Goal: Complete application form

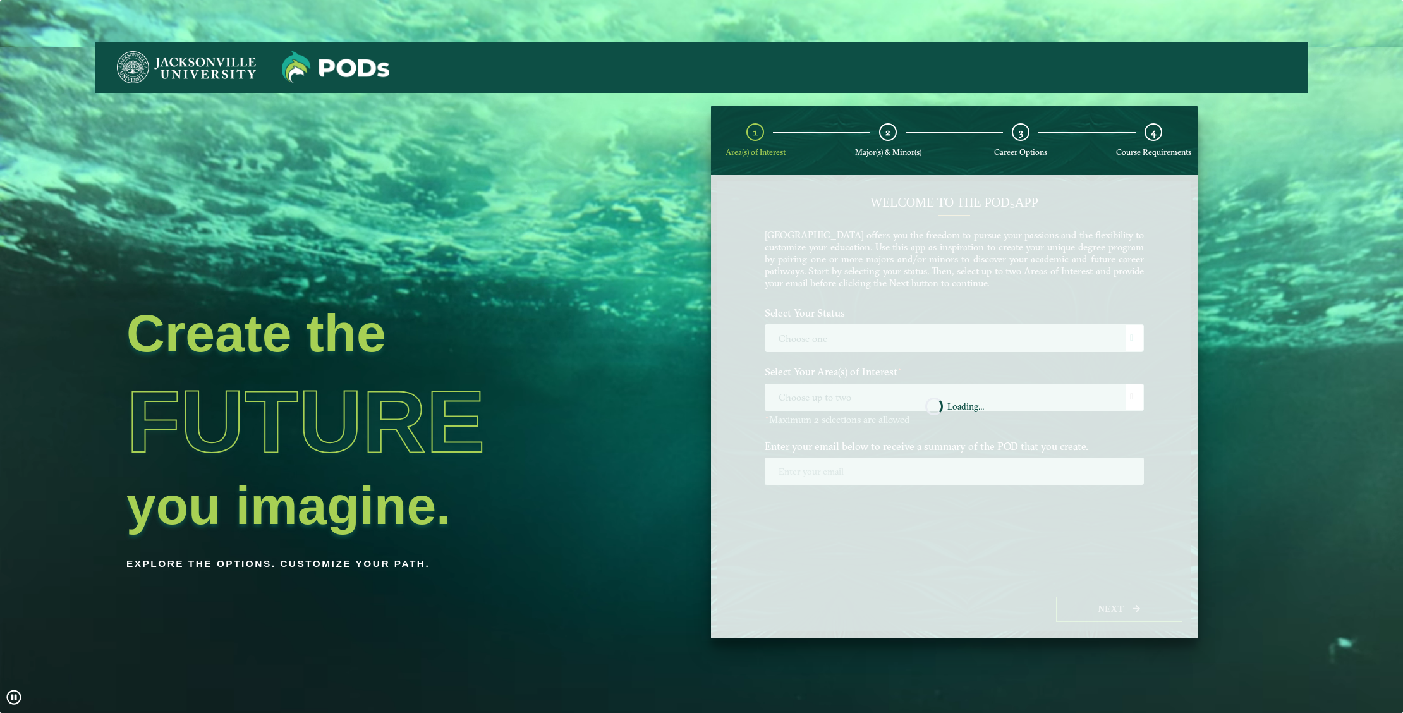
scroll to position [42, 0]
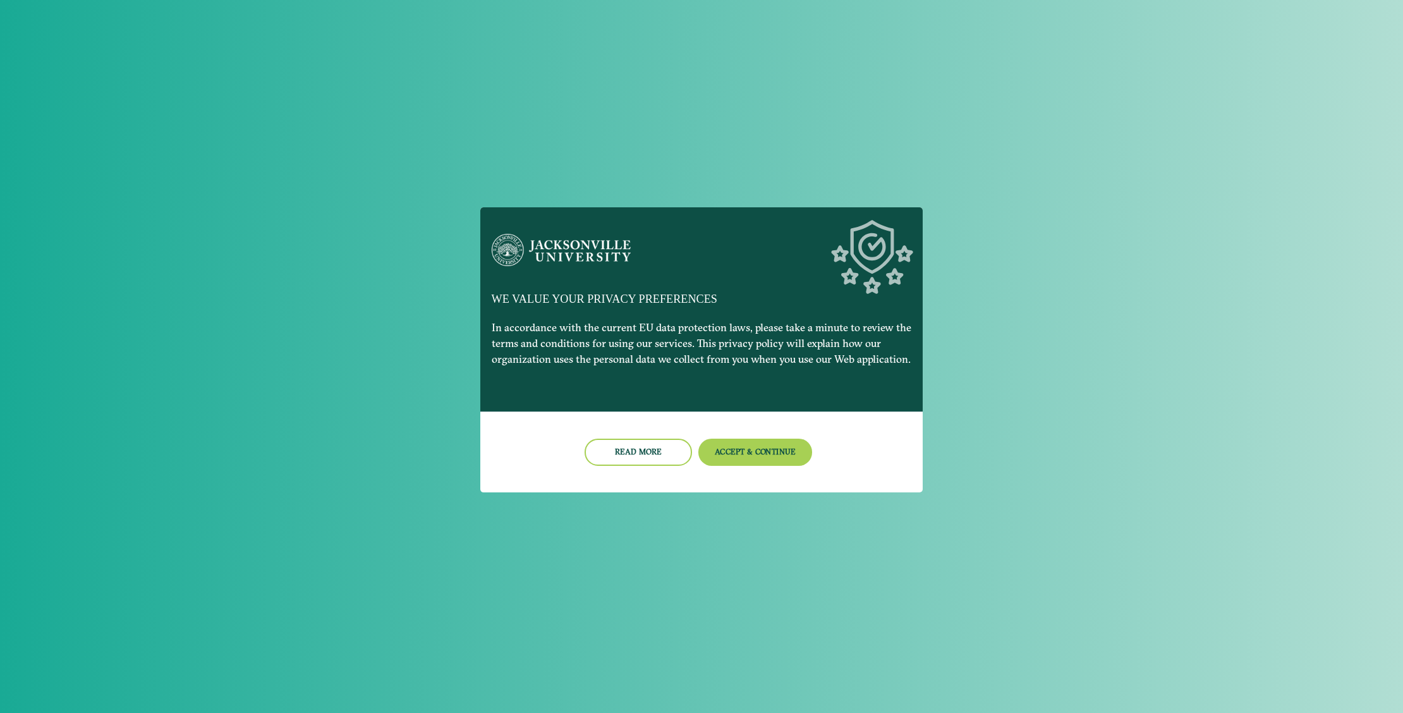
click at [739, 449] on button "Accept & Continue" at bounding box center [755, 452] width 114 height 27
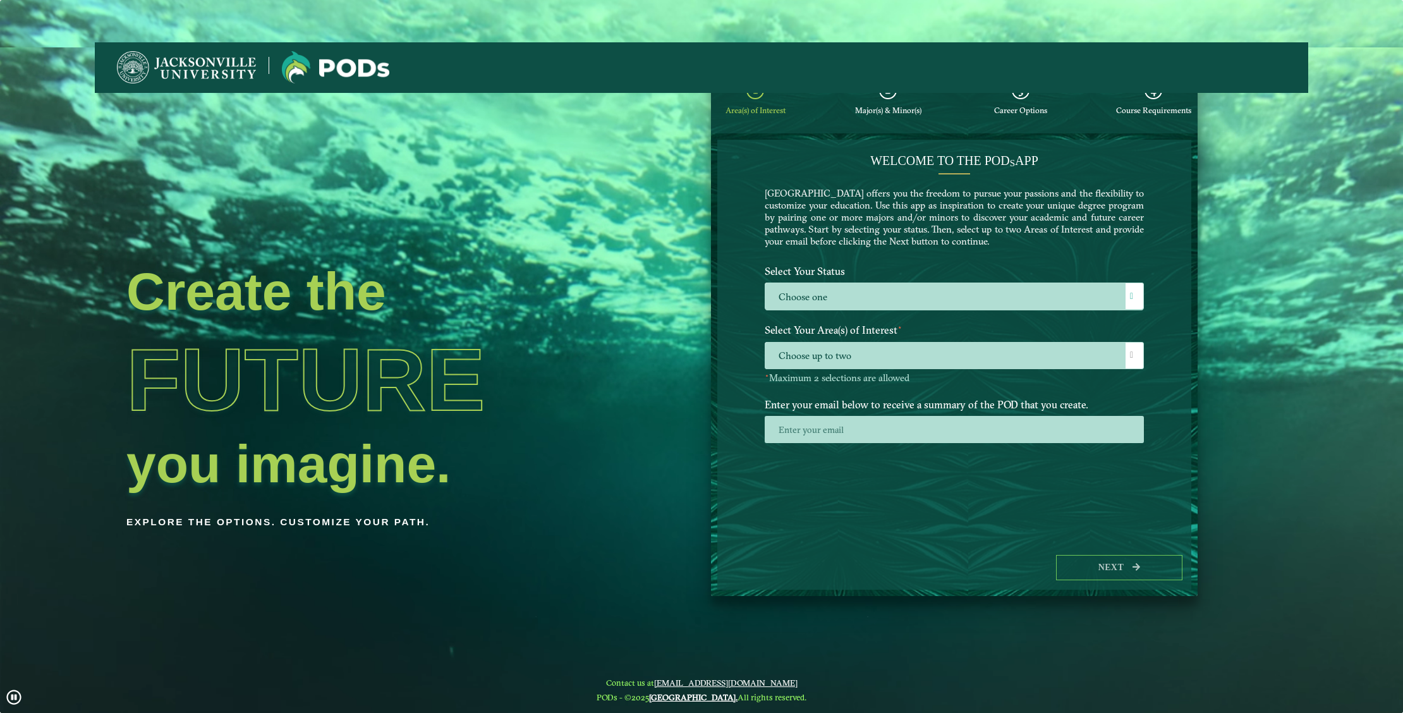
click at [1131, 289] on div at bounding box center [1135, 296] width 18 height 26
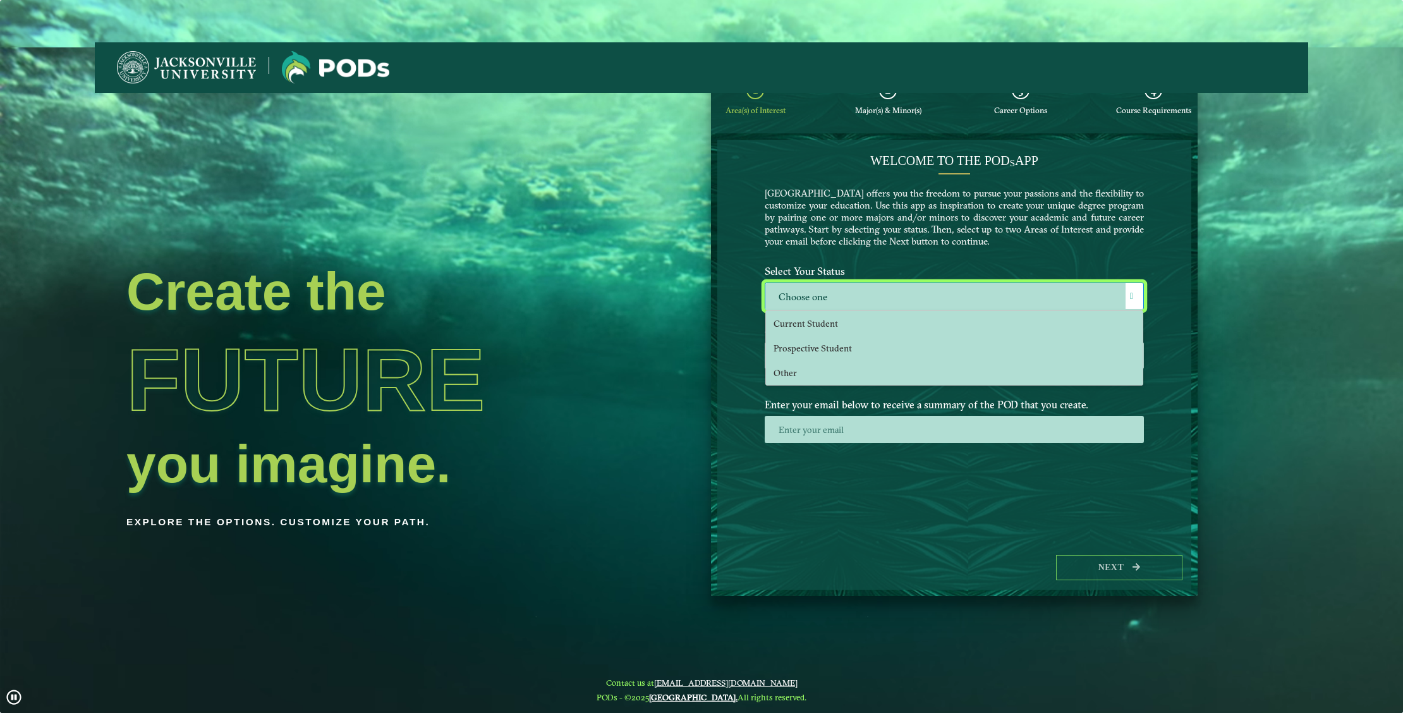
scroll to position [7, 52]
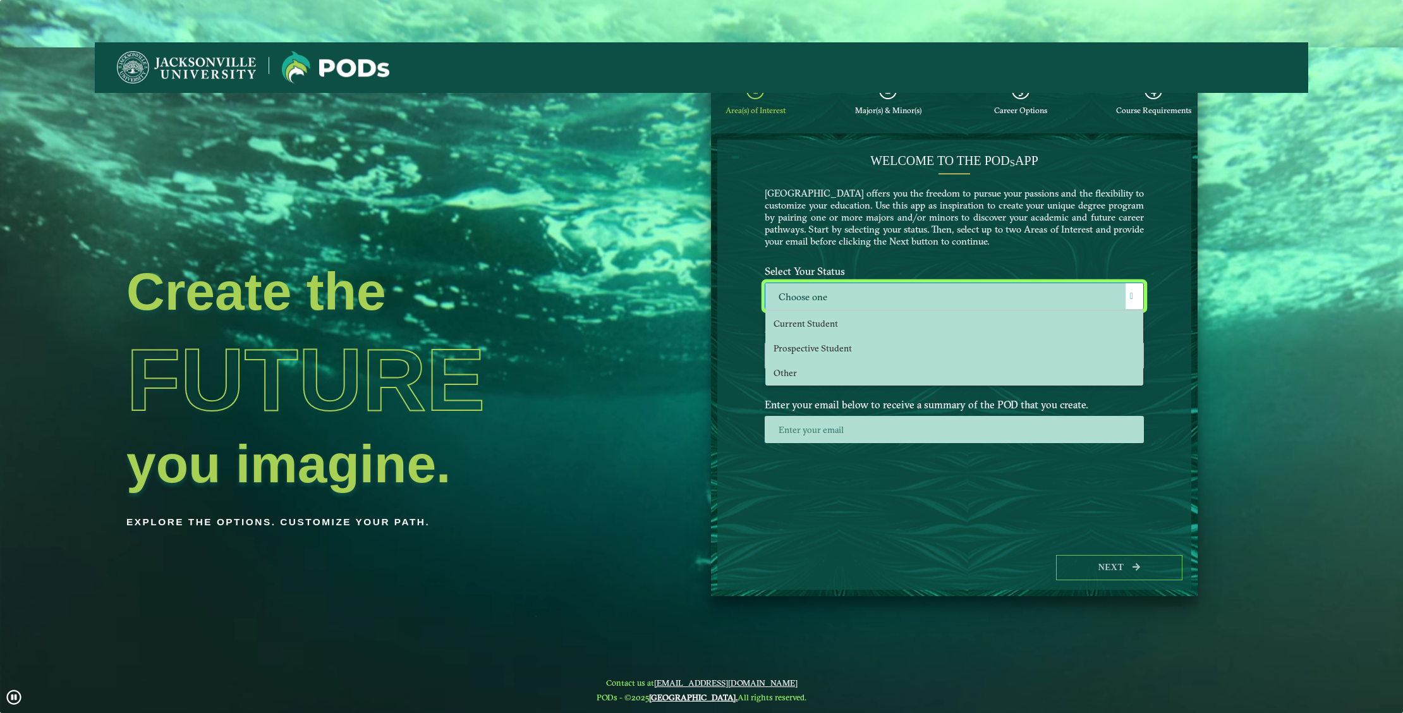
click at [879, 336] on li "Prospective Student" at bounding box center [954, 348] width 377 height 25
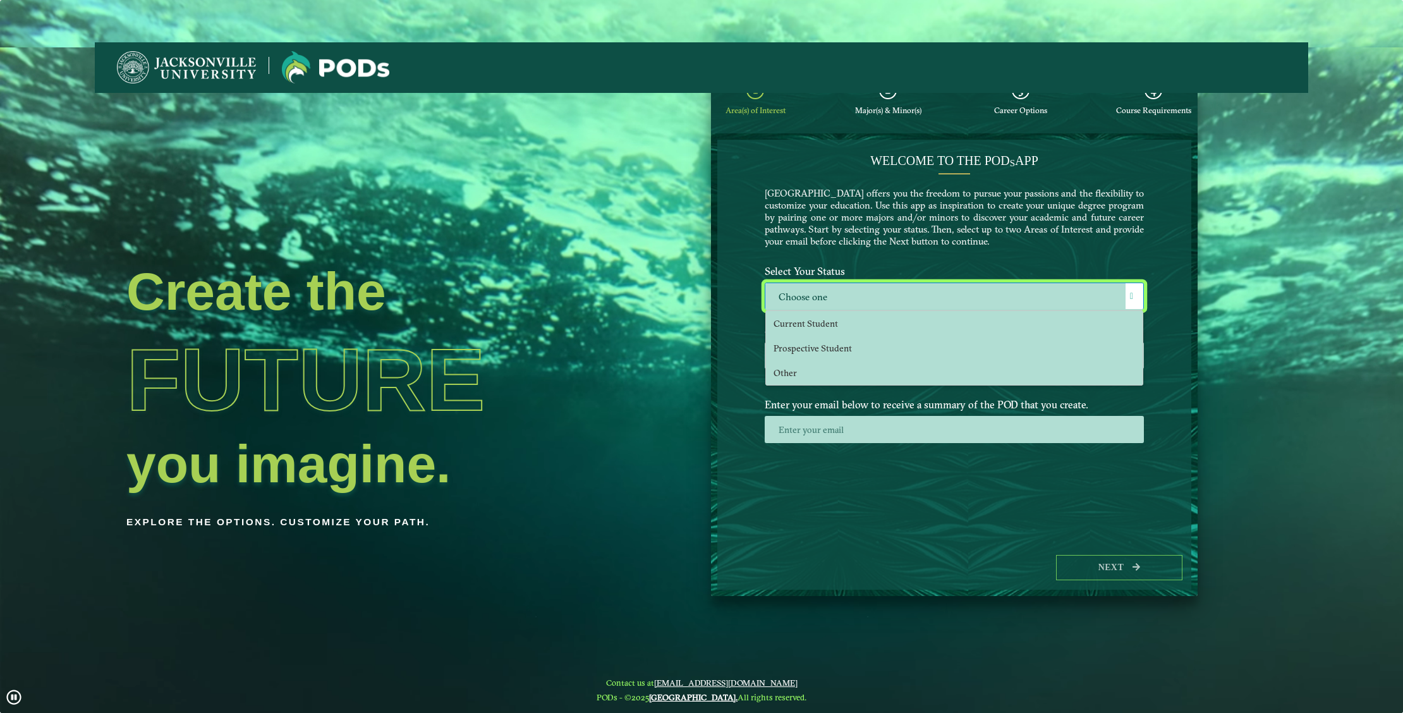
select select "[object Object]"
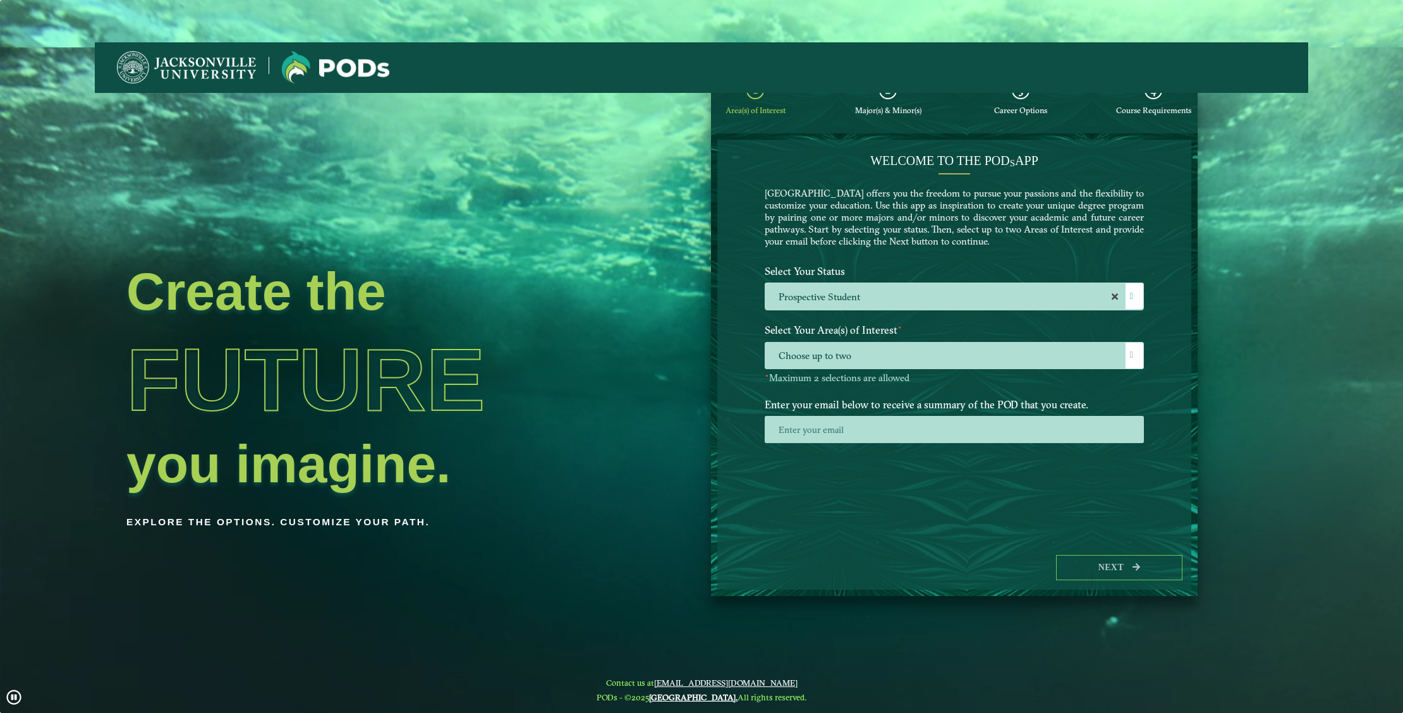
click at [1131, 352] on span at bounding box center [1131, 355] width 3 height 9
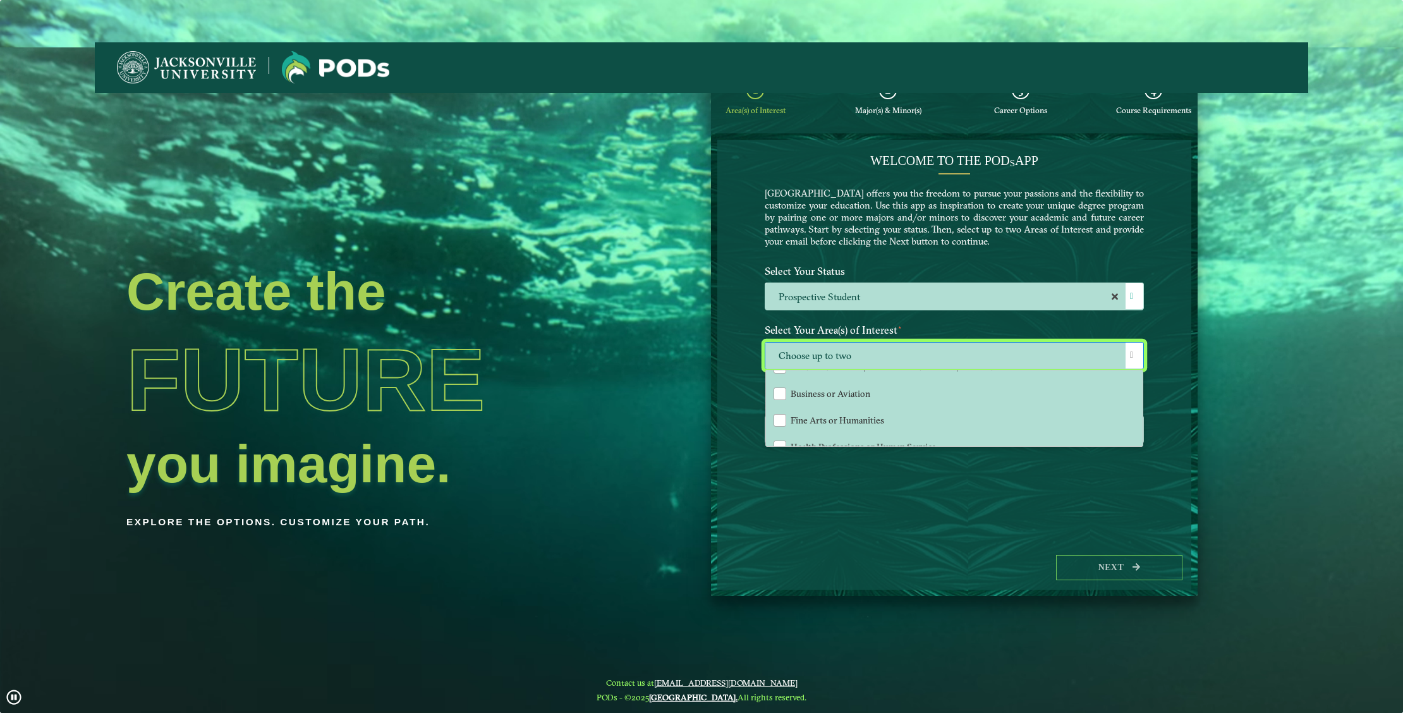
scroll to position [43, 0]
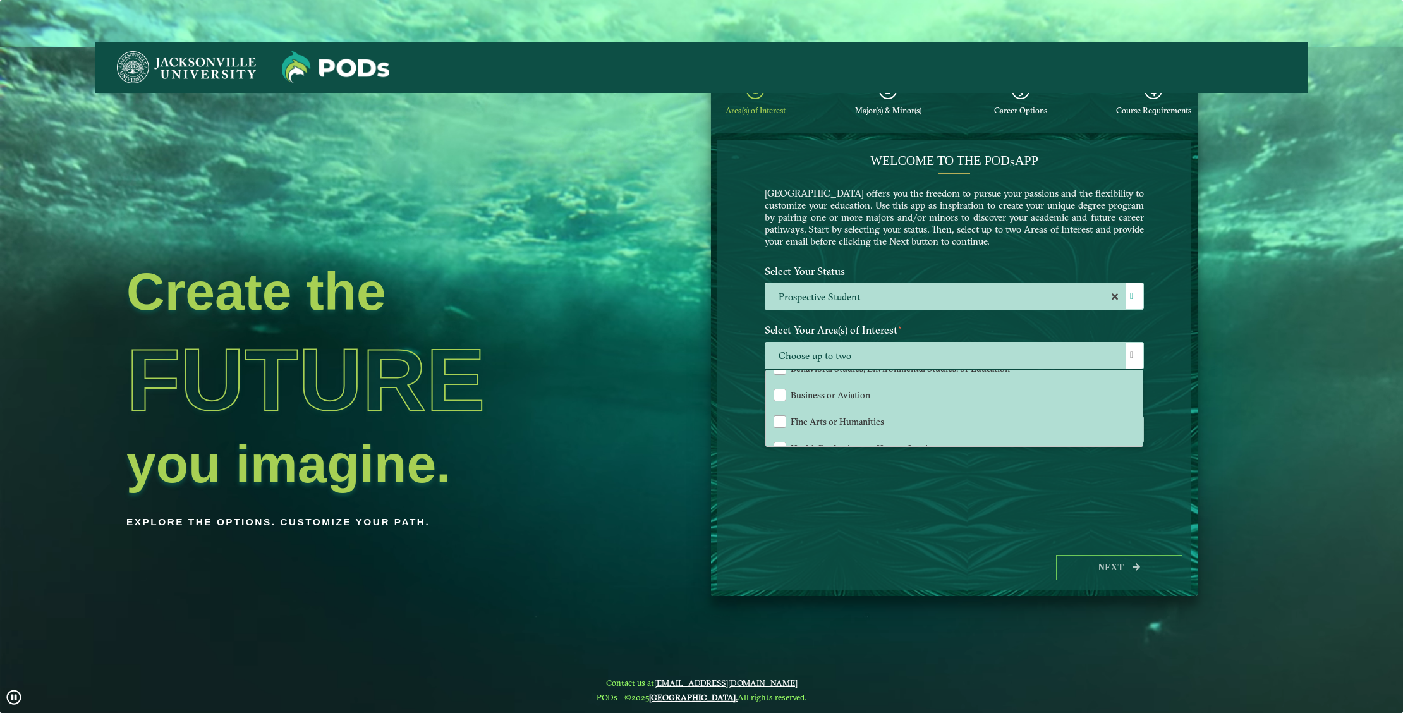
click at [775, 390] on div "Business or Aviation" at bounding box center [780, 395] width 13 height 13
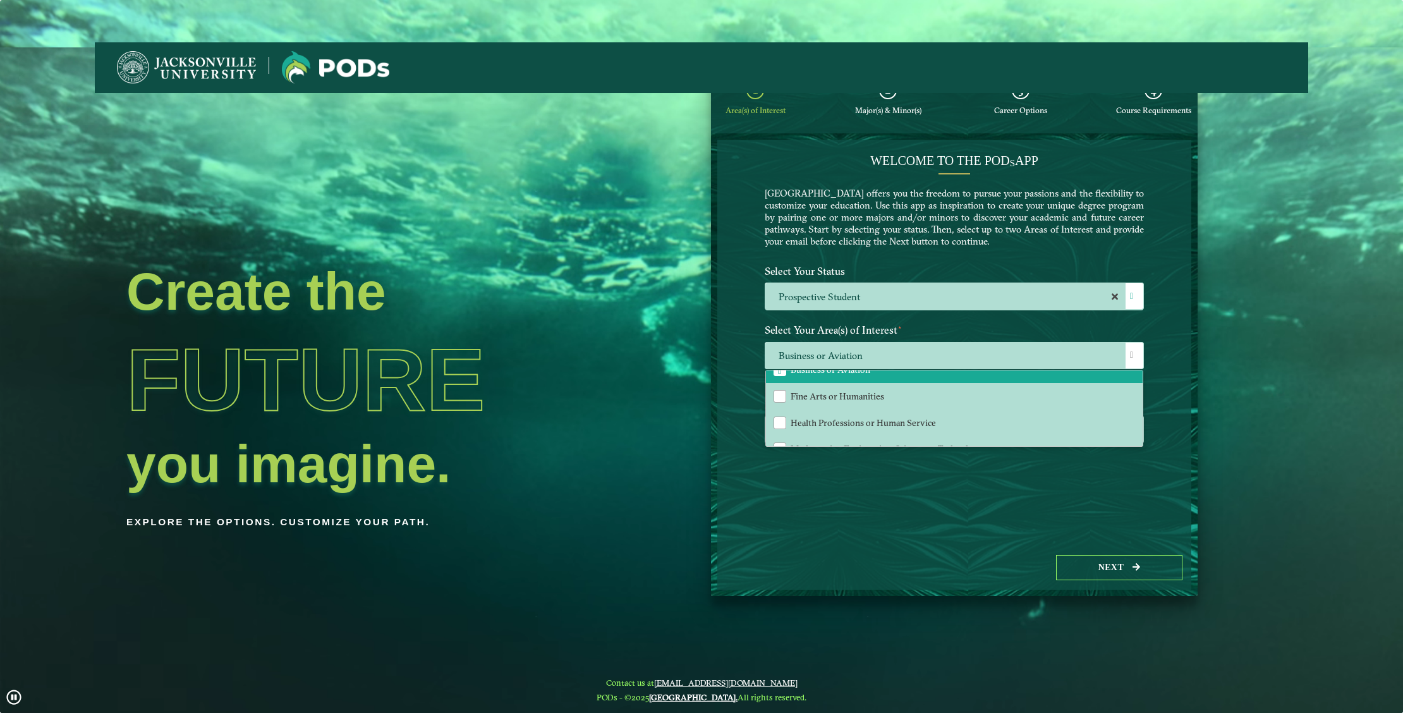
scroll to position [83, 0]
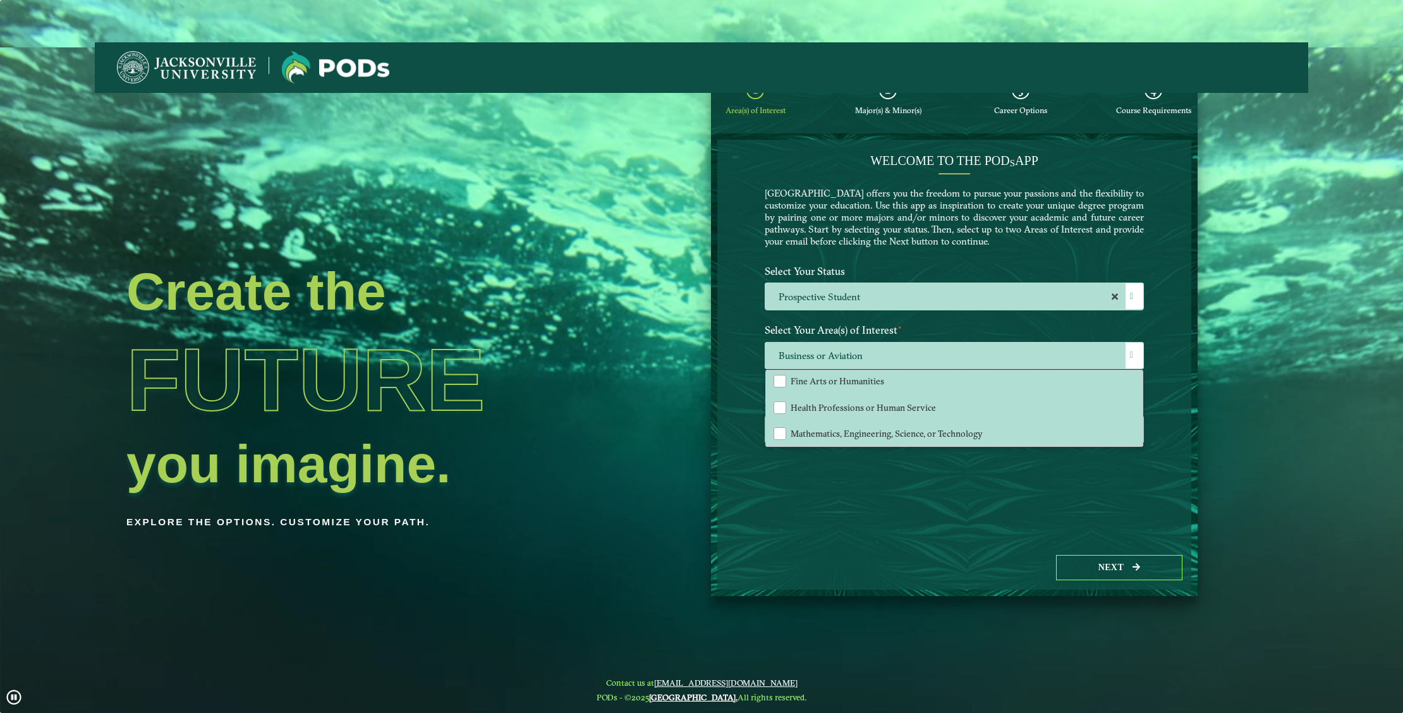
click at [815, 428] on span "Mathematics, Engineering, Science, or Technology" at bounding box center [887, 433] width 192 height 11
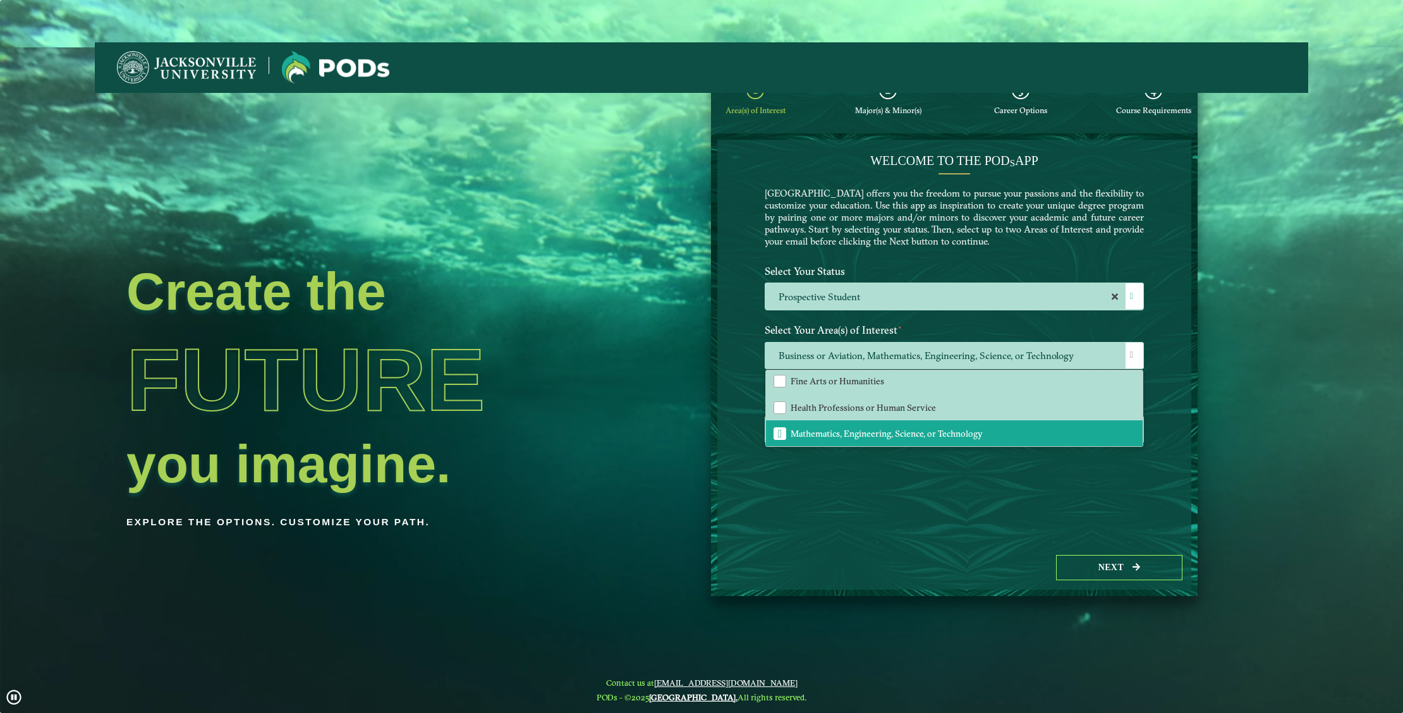
click at [1165, 467] on div "Welcome to the POD s app [GEOGRAPHIC_DATA] offers you the freedom to pursue you…" at bounding box center [954, 343] width 474 height 406
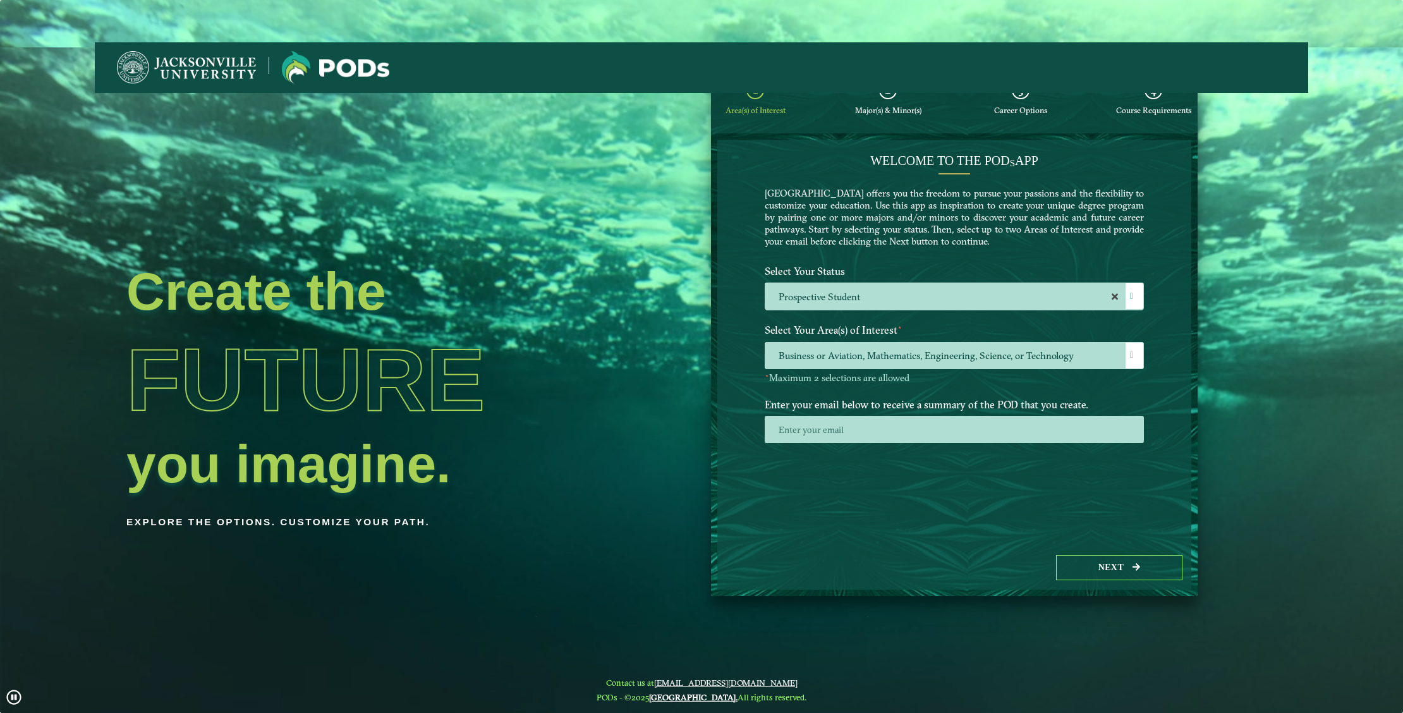
click at [885, 427] on input "email" at bounding box center [954, 429] width 379 height 27
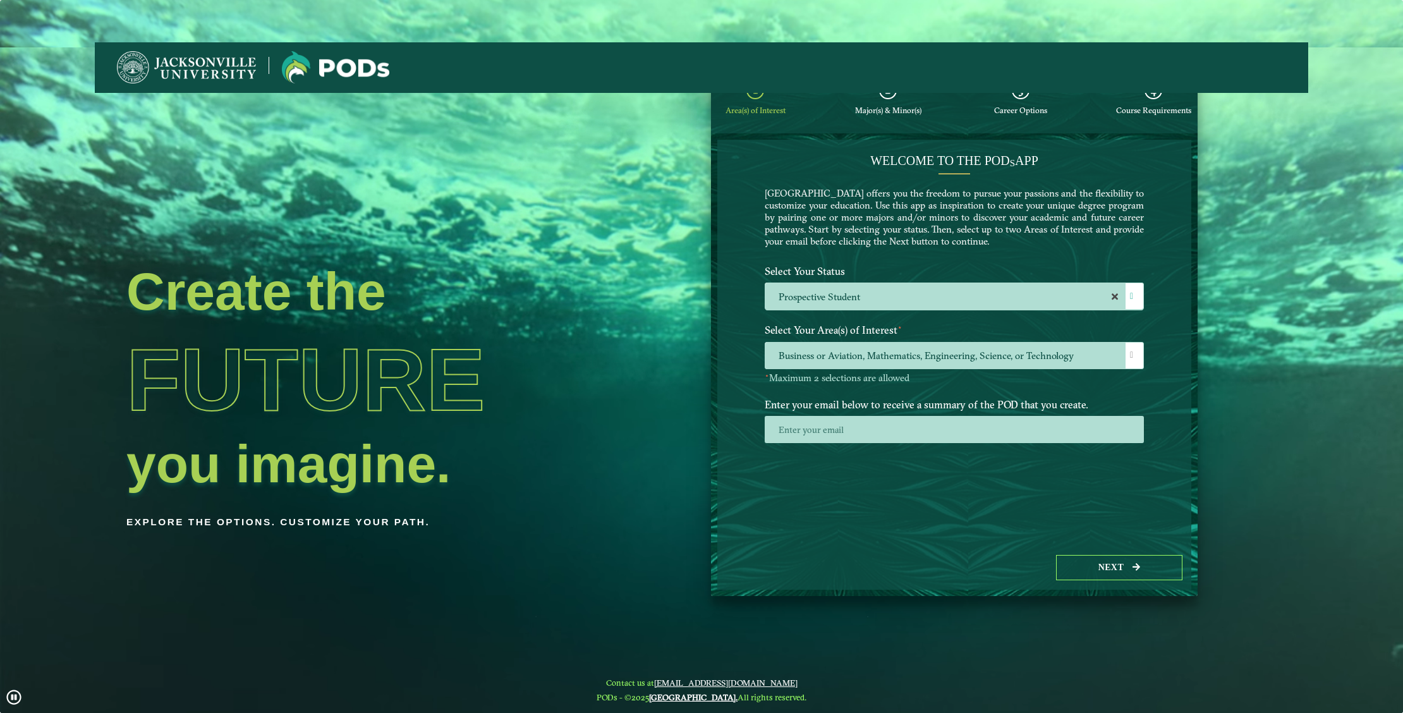
type input "[EMAIL_ADDRESS][DOMAIN_NAME]"
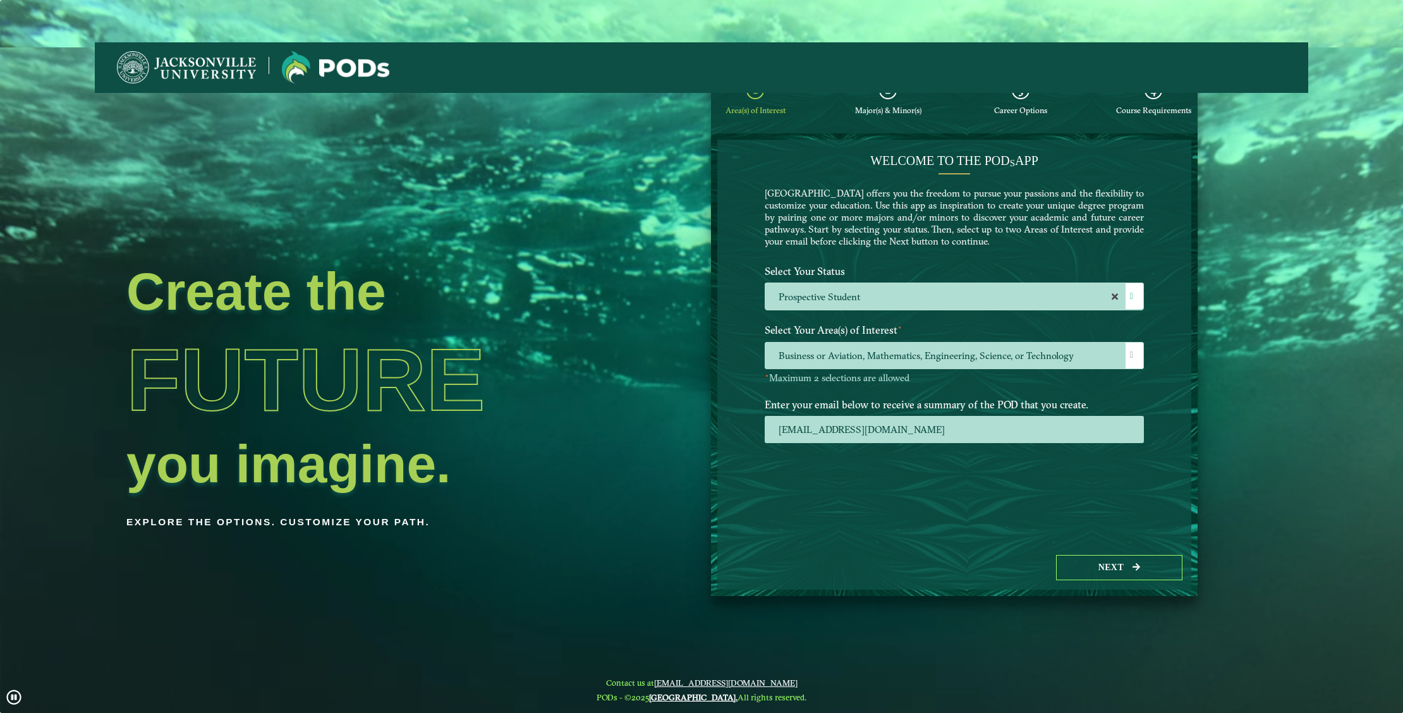
click at [1090, 567] on button "Next" at bounding box center [1119, 568] width 126 height 26
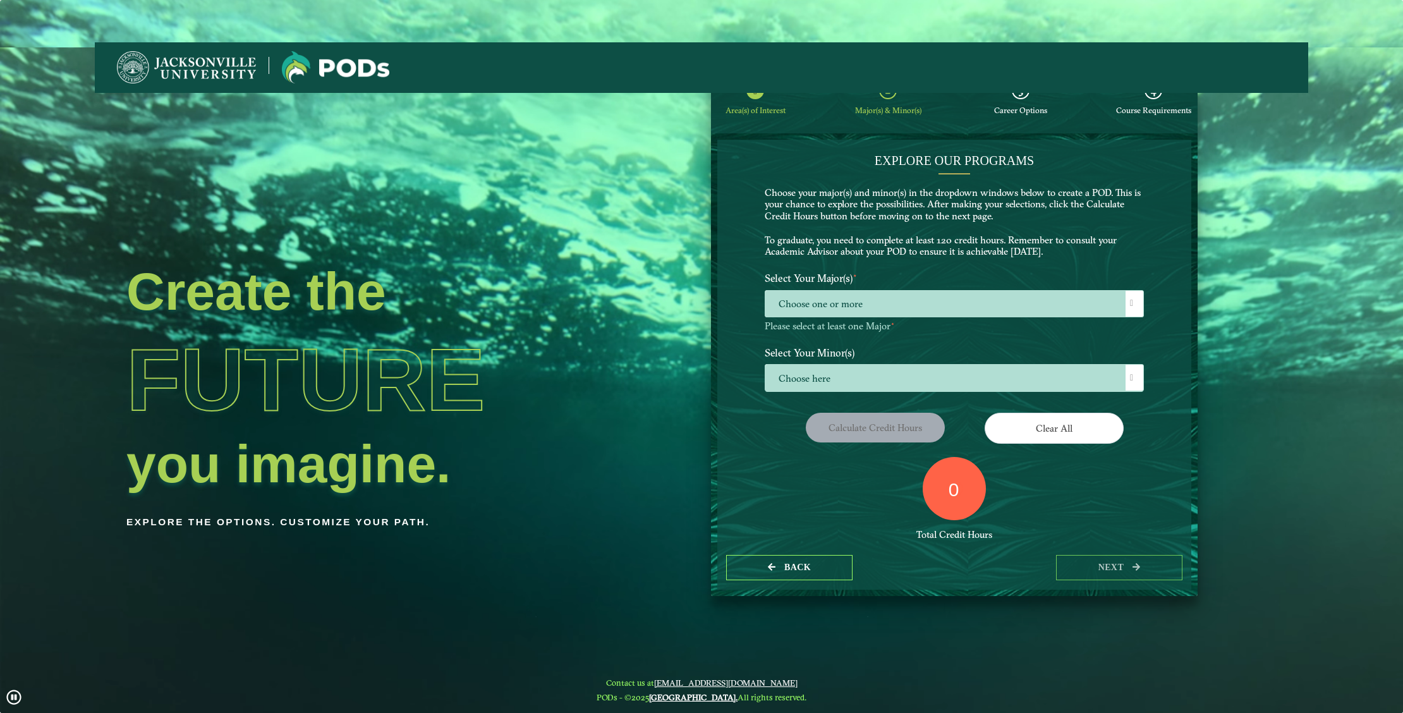
click at [1130, 302] on span at bounding box center [1131, 303] width 3 height 9
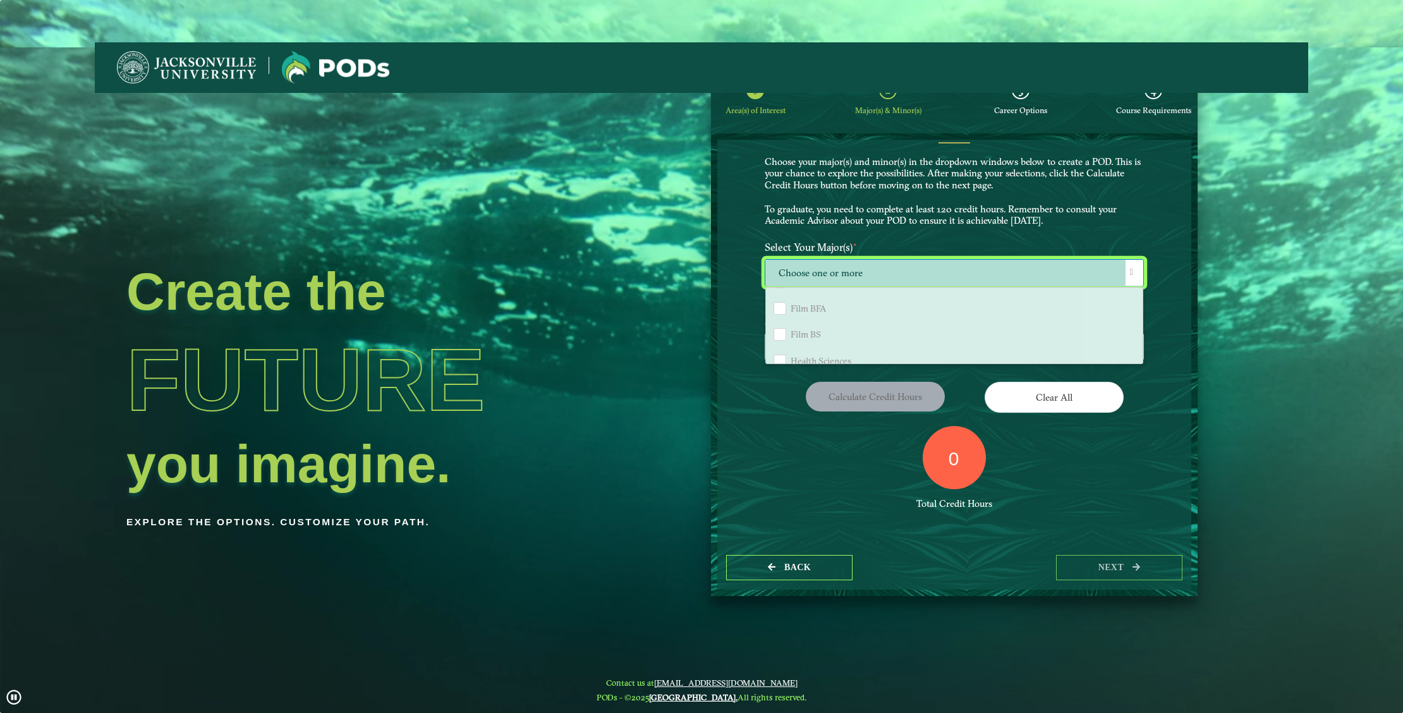
scroll to position [793, 0]
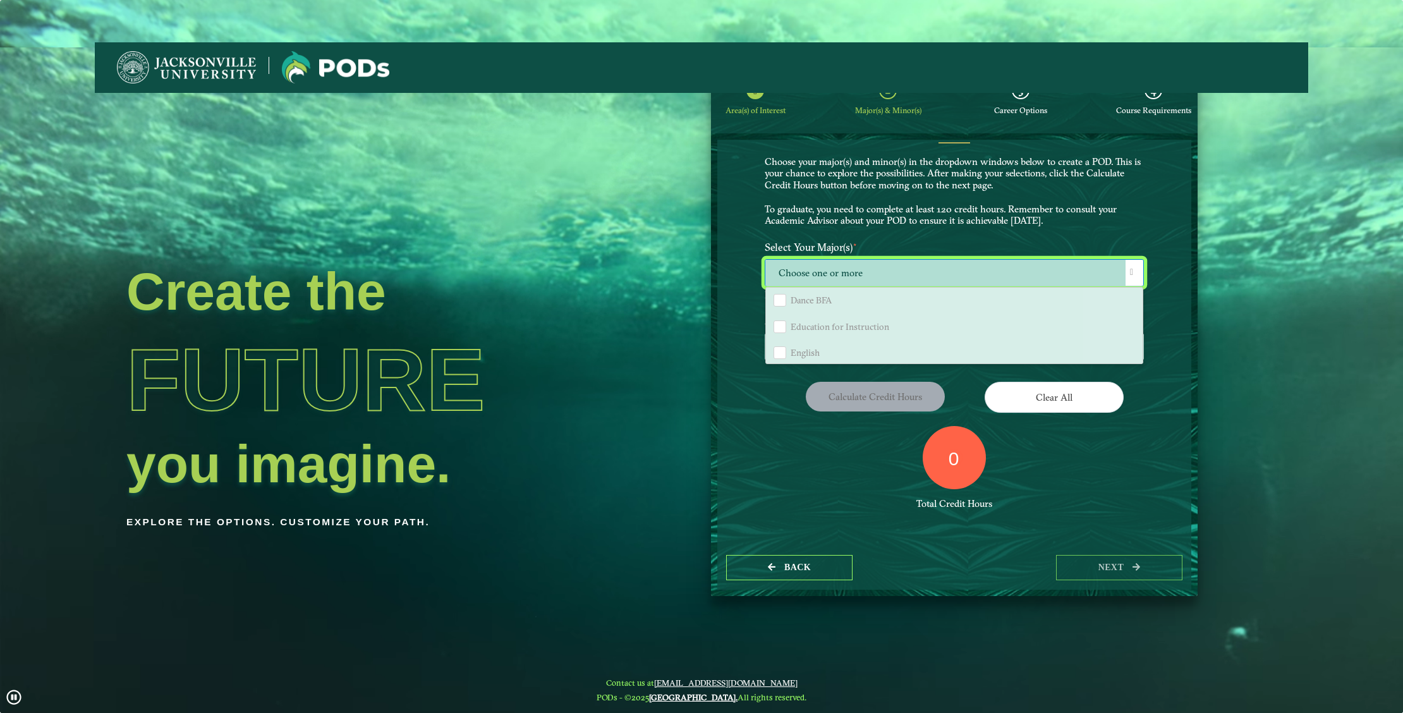
click at [757, 555] on button "Back" at bounding box center [789, 568] width 126 height 26
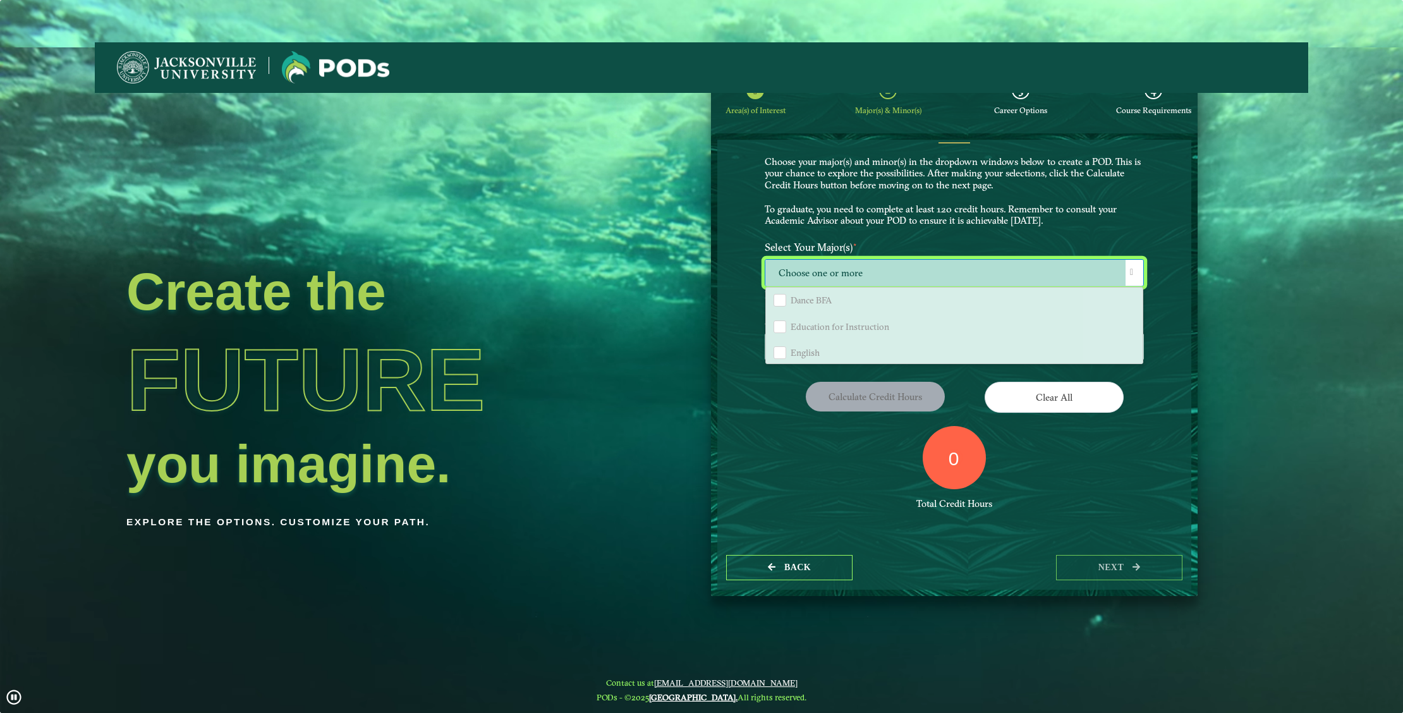
select select "[object Object]"
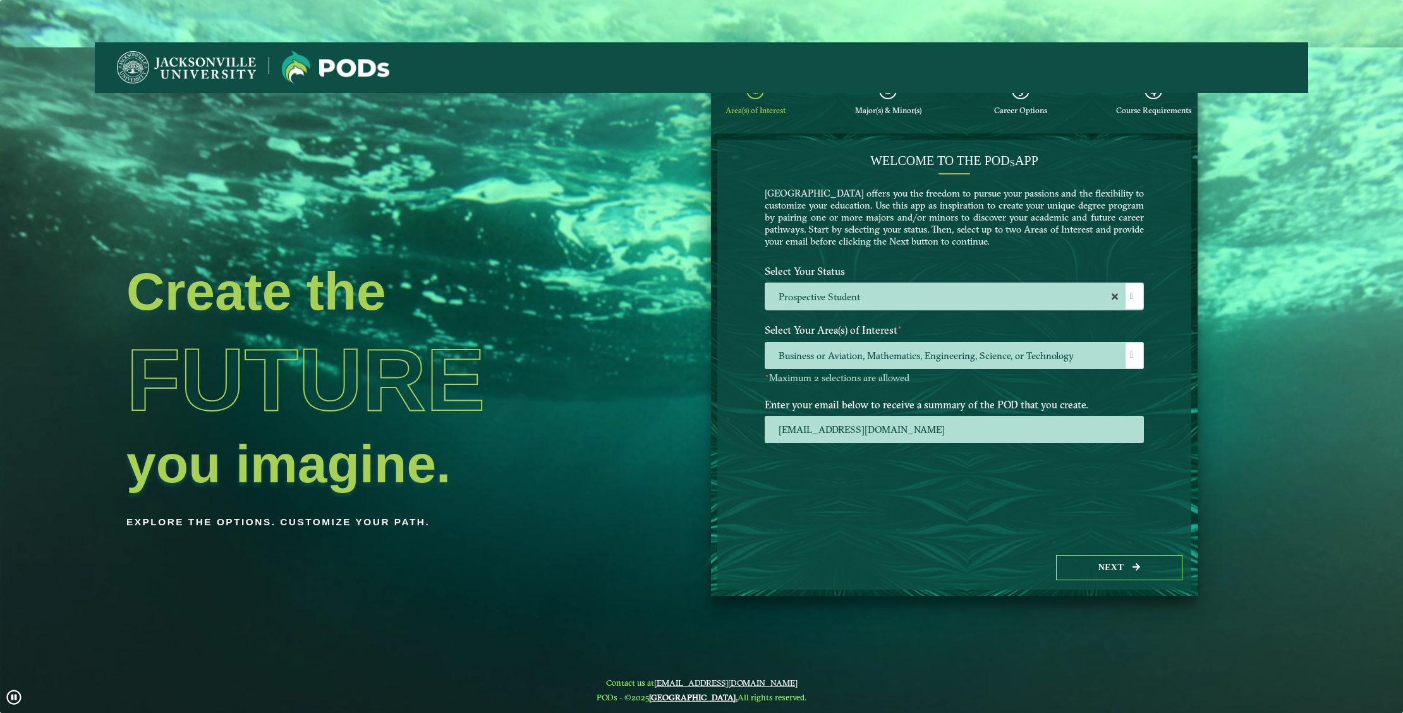
click at [1131, 356] on span at bounding box center [1131, 355] width 3 height 9
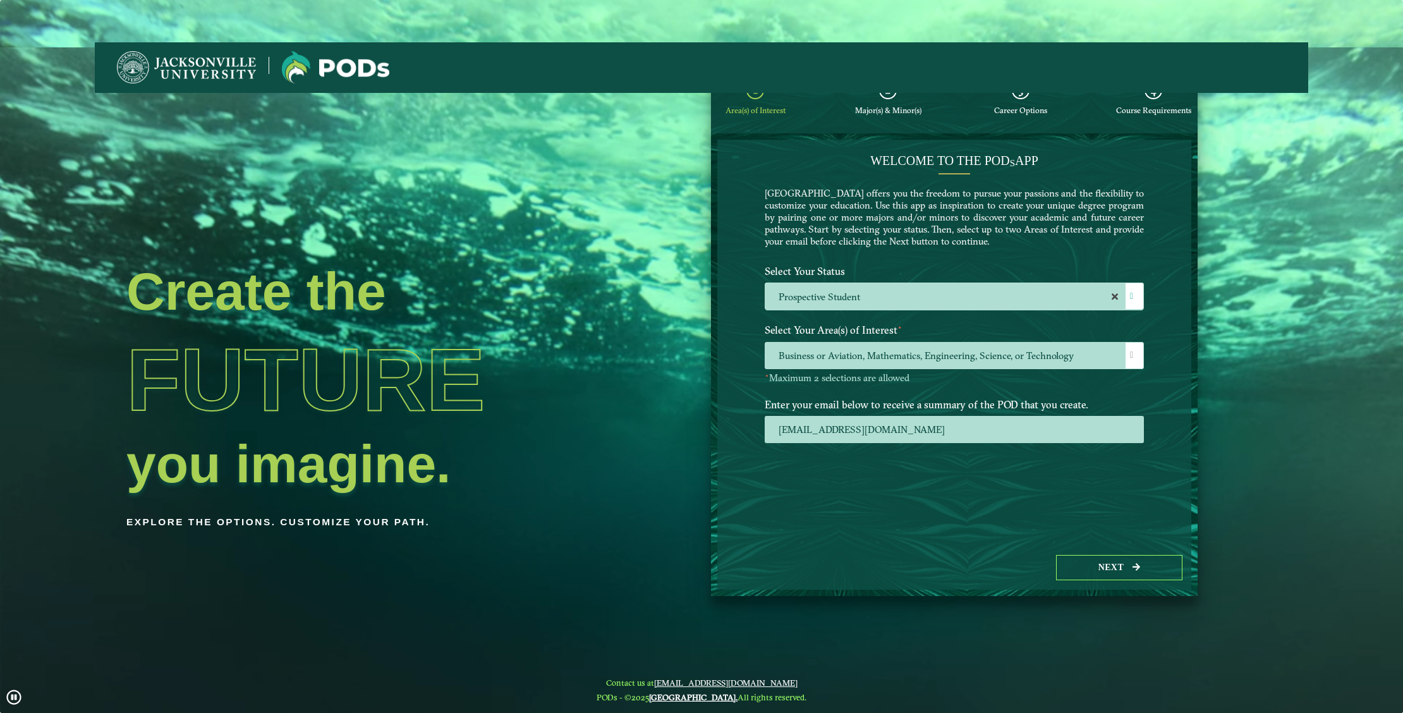
scroll to position [7, 52]
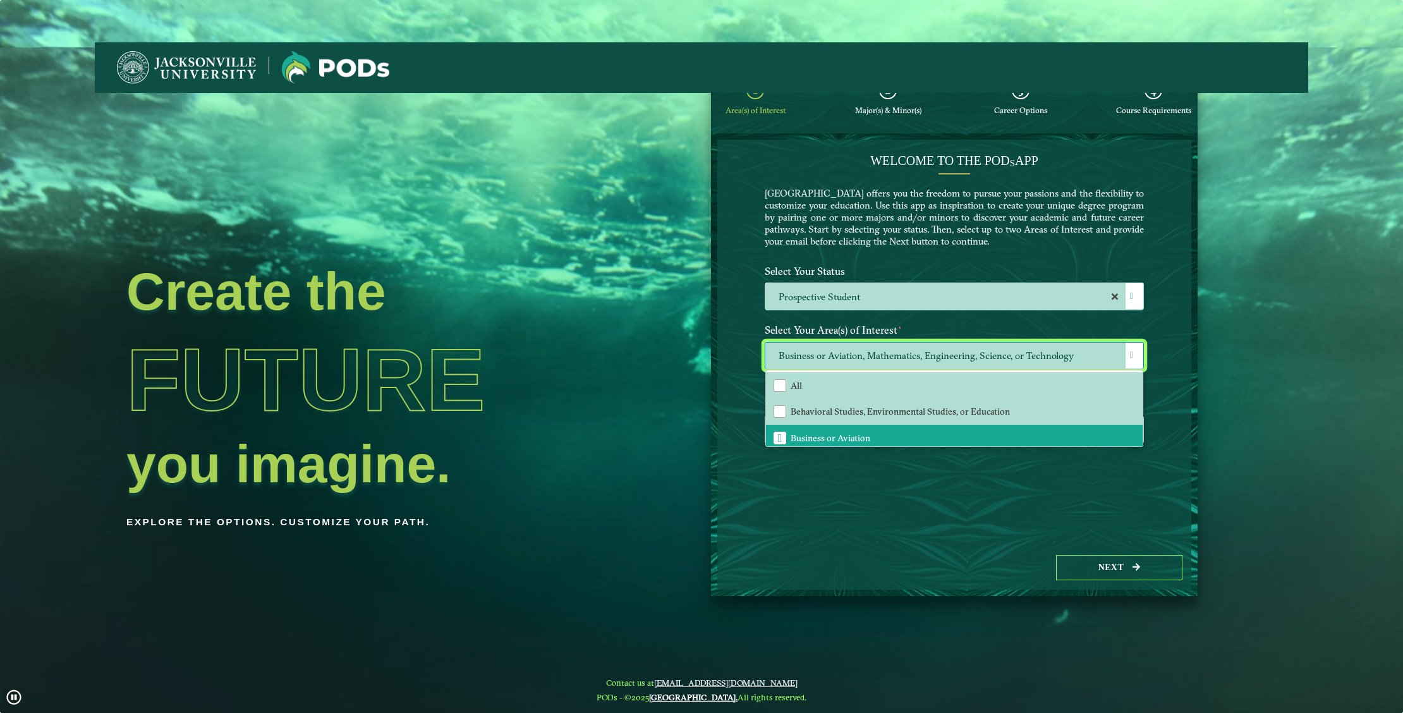
click at [791, 437] on span "Business or Aviation" at bounding box center [831, 437] width 80 height 11
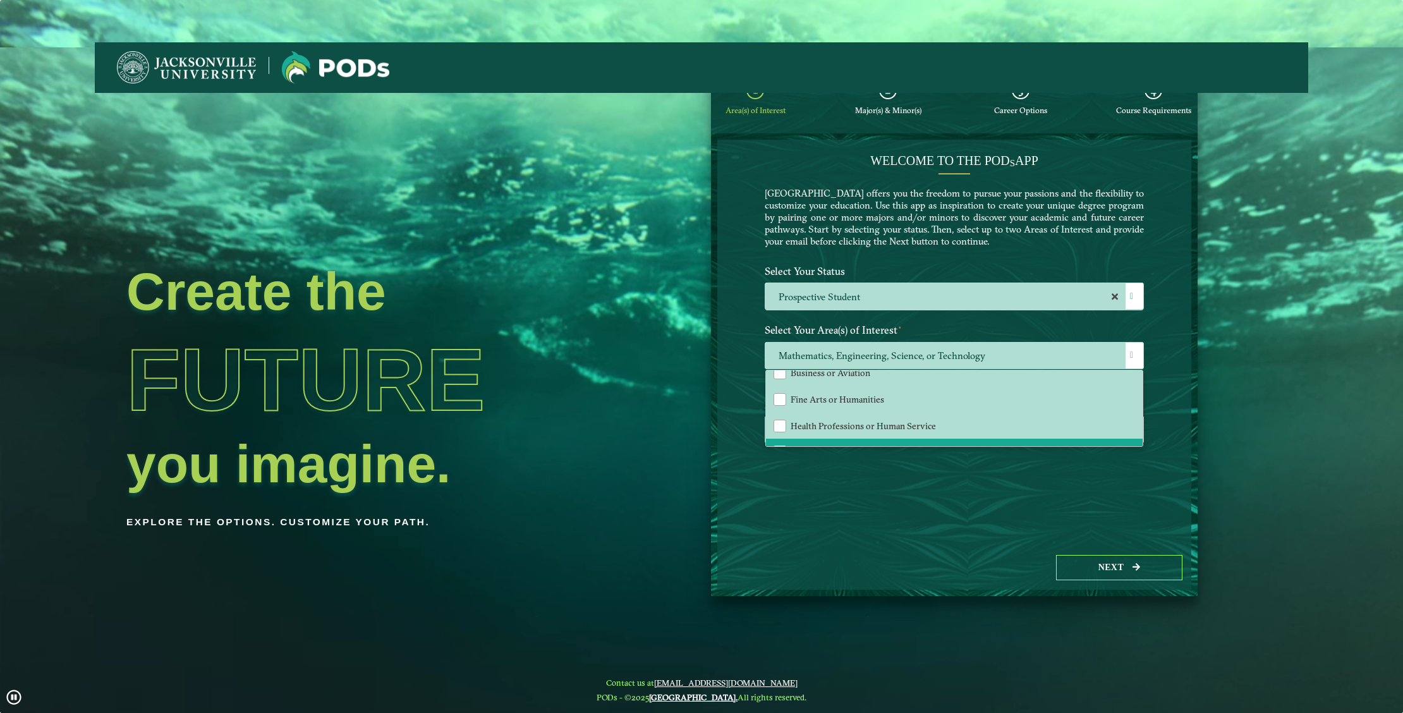
scroll to position [83, 0]
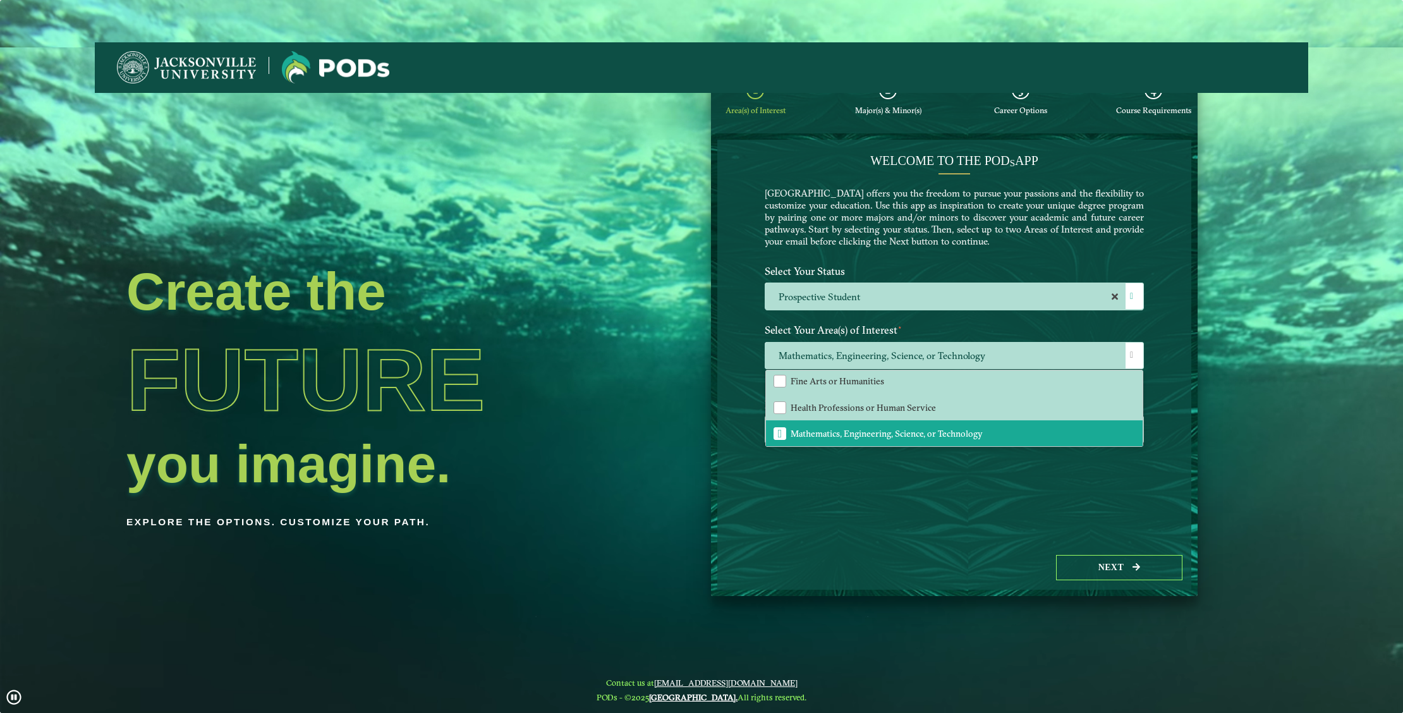
click at [853, 428] on span "Mathematics, Engineering, Science, or Technology" at bounding box center [887, 433] width 192 height 11
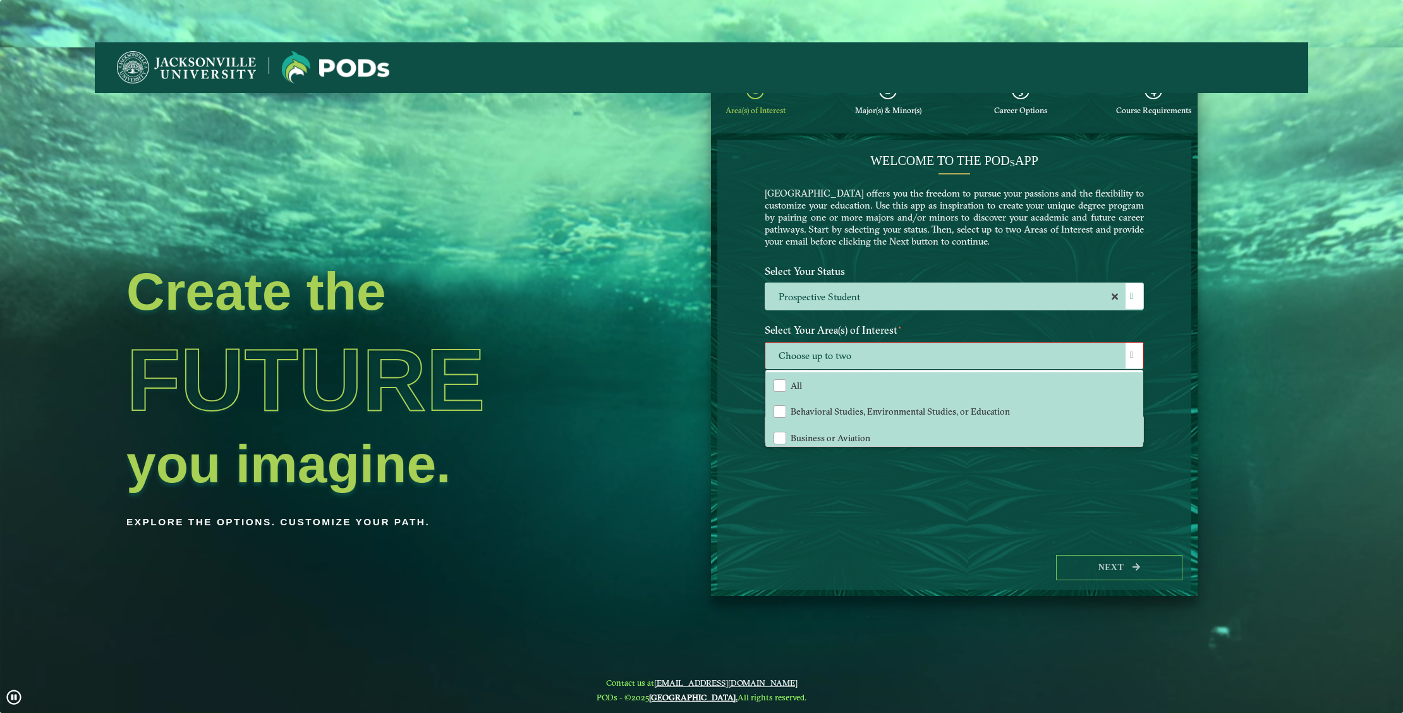
scroll to position [42, 0]
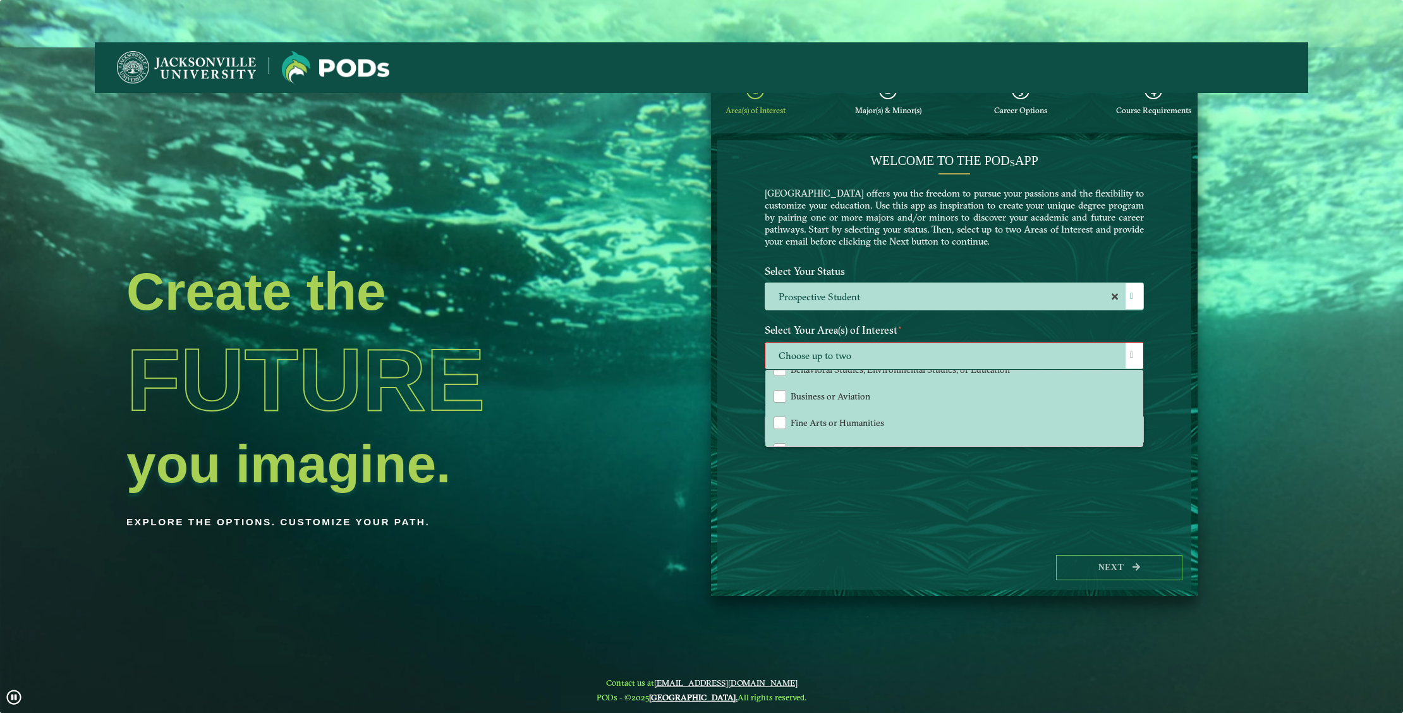
click at [776, 392] on div "Business or Aviation" at bounding box center [780, 396] width 13 height 13
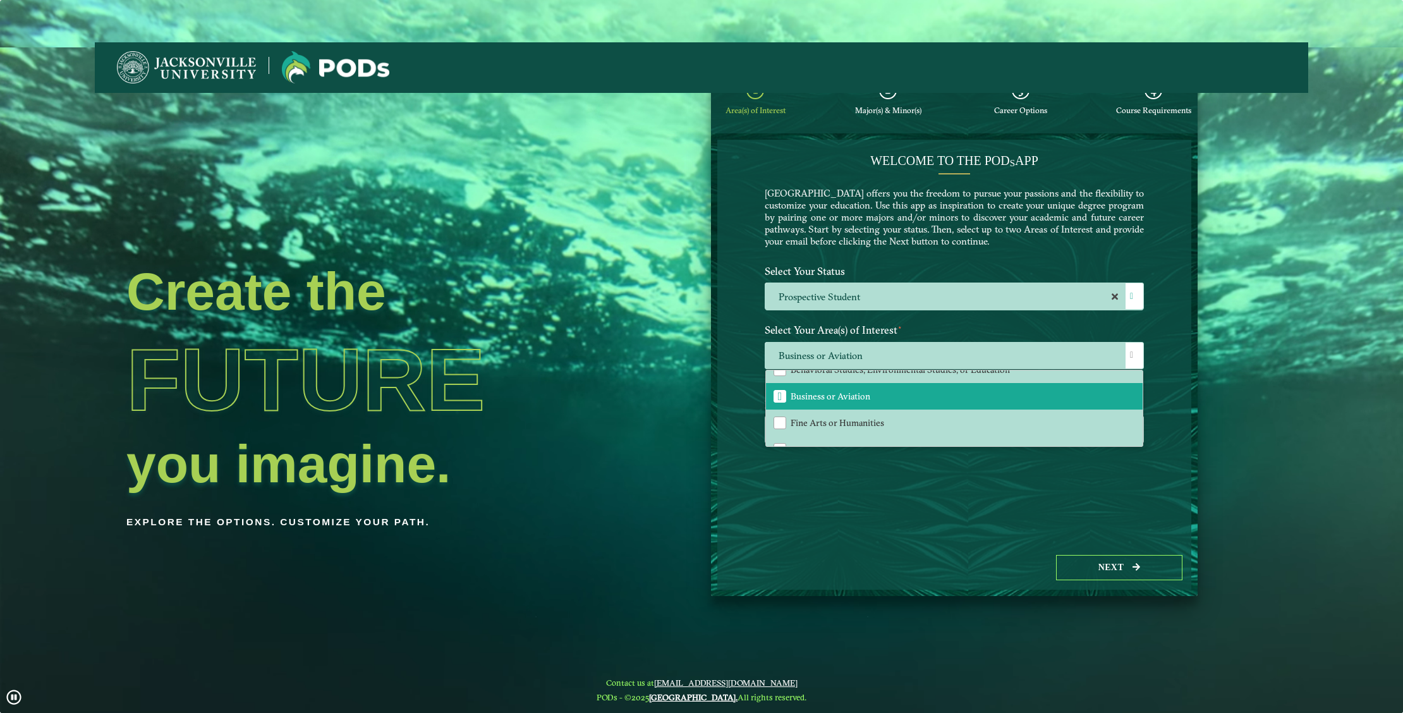
click at [779, 418] on div "Fine Arts or Humanities" at bounding box center [780, 423] width 13 height 13
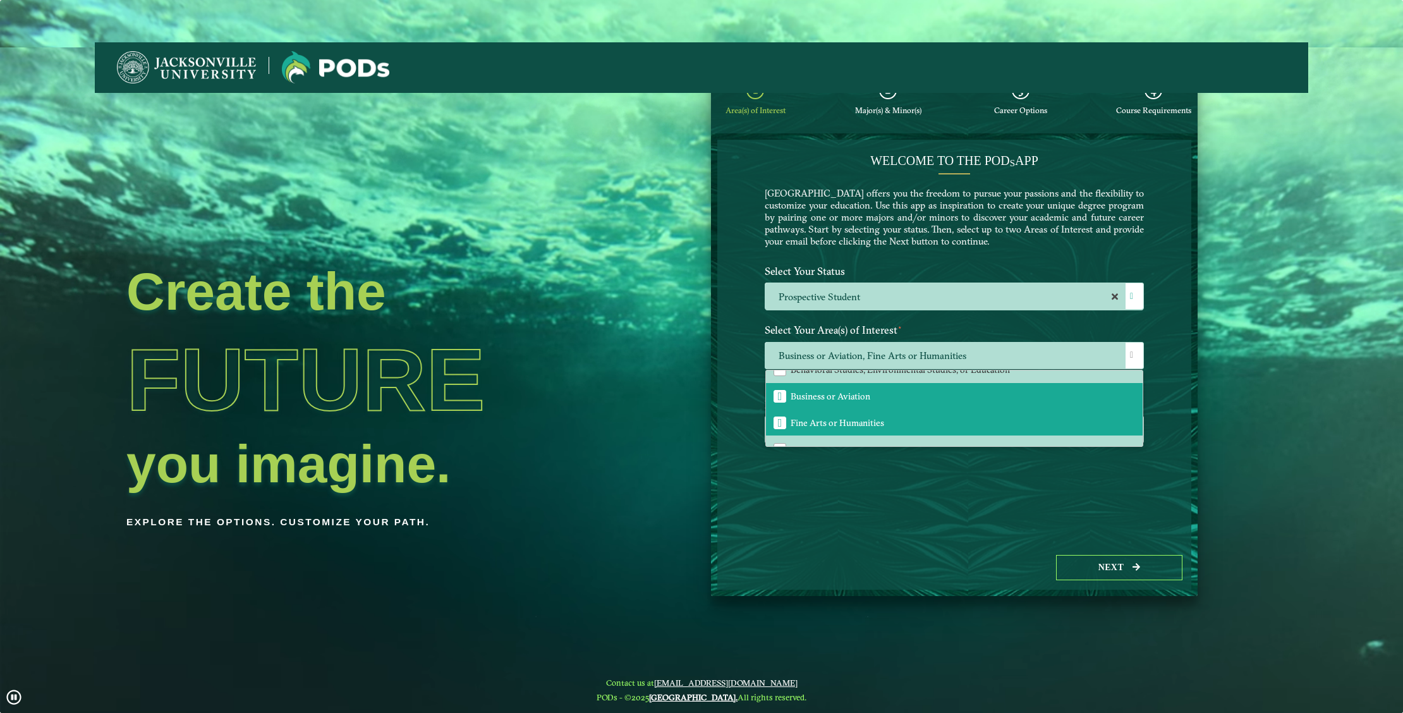
click at [1156, 519] on div "Welcome to the POD s app [GEOGRAPHIC_DATA] offers you the freedom to pursue you…" at bounding box center [954, 343] width 474 height 406
